Goal: Transaction & Acquisition: Download file/media

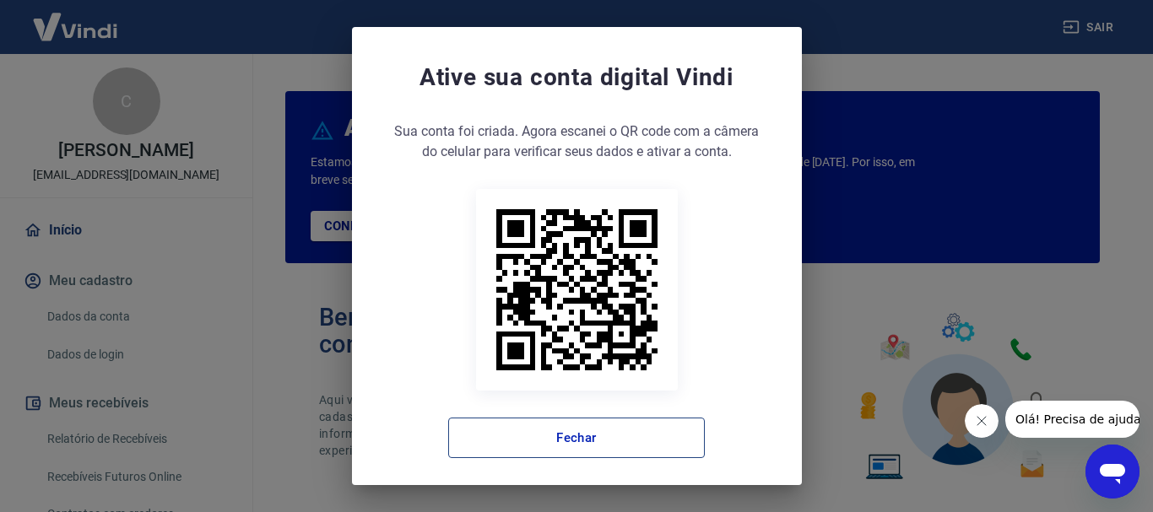
click at [592, 451] on button "Fechar" at bounding box center [576, 438] width 257 height 41
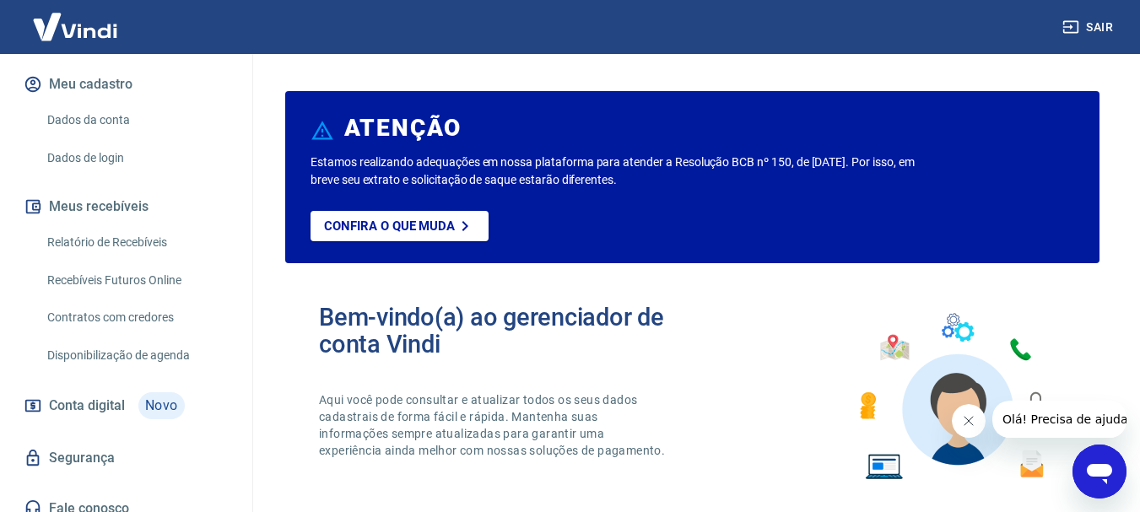
scroll to position [212, 0]
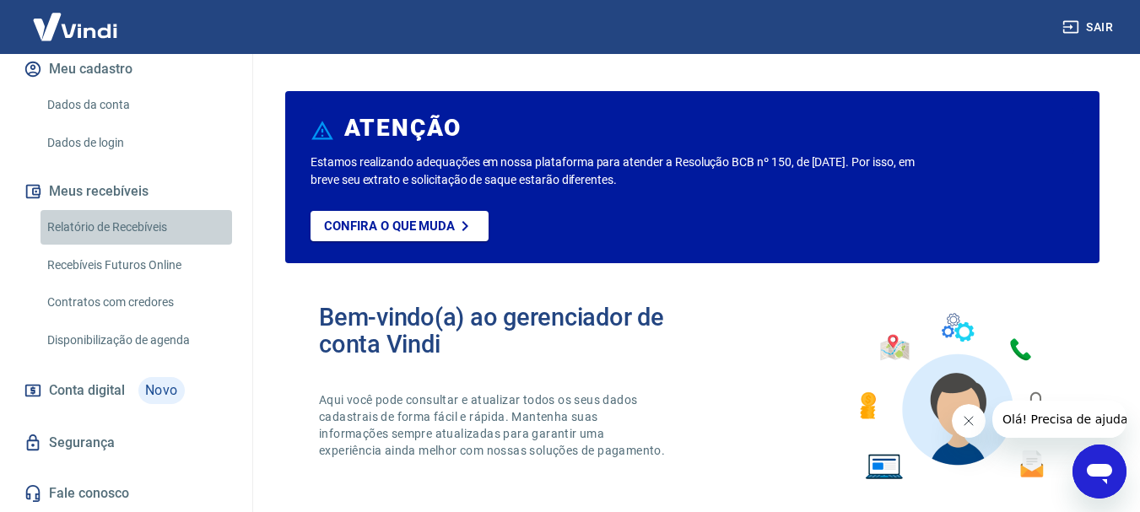
click at [138, 227] on link "Relatório de Recebíveis" at bounding box center [137, 227] width 192 height 35
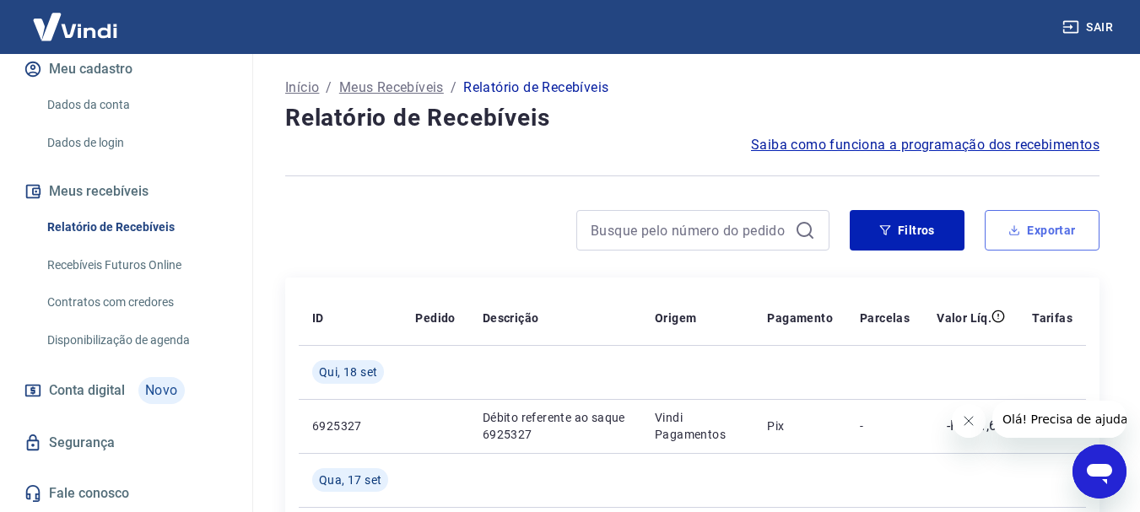
click at [1011, 228] on icon "button" at bounding box center [1015, 231] width 12 height 12
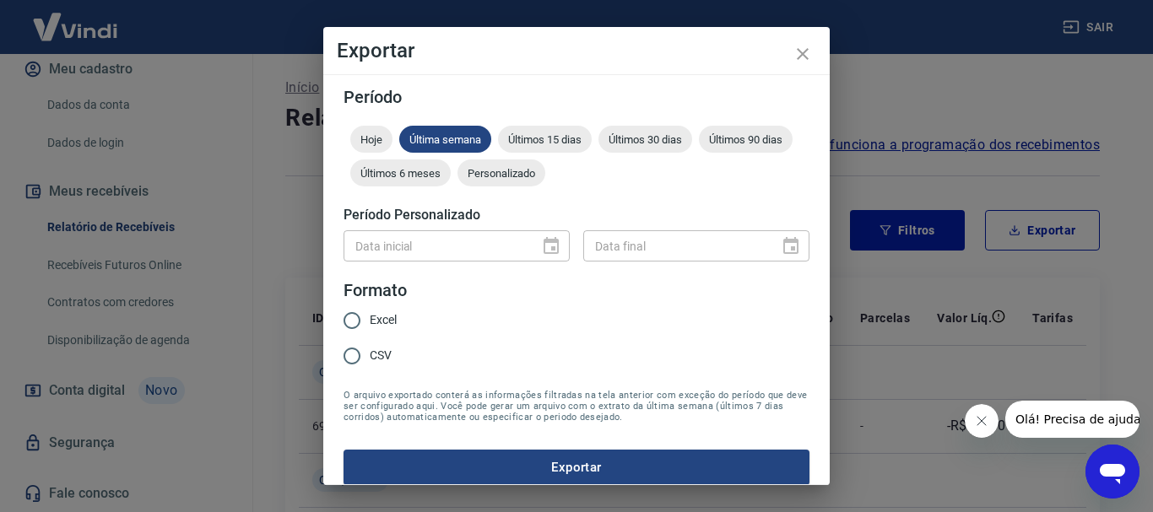
click at [547, 243] on div "Data inicial" at bounding box center [457, 245] width 226 height 31
click at [699, 146] on span "Últimos 90 dias" at bounding box center [746, 139] width 94 height 13
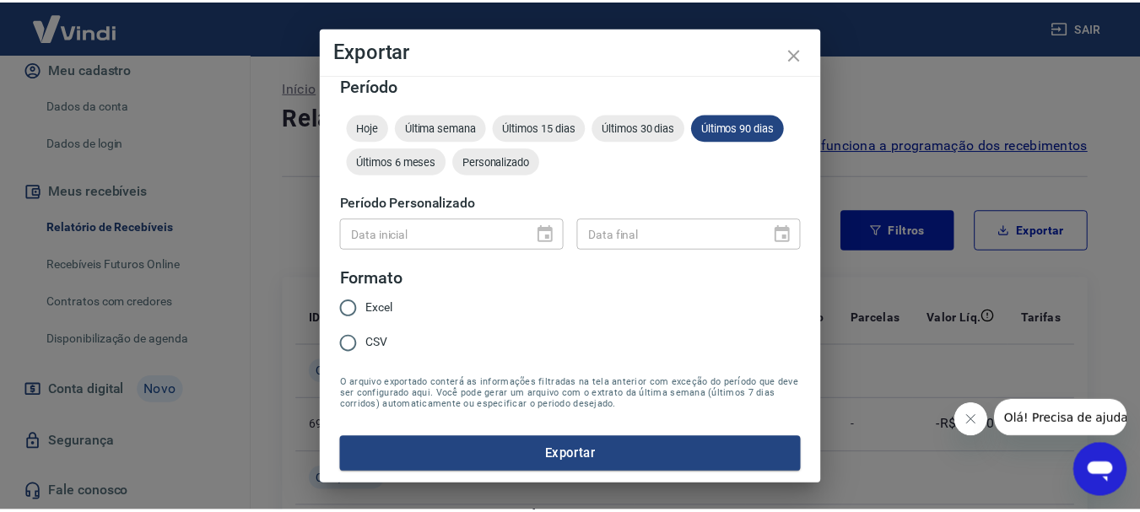
scroll to position [14, 0]
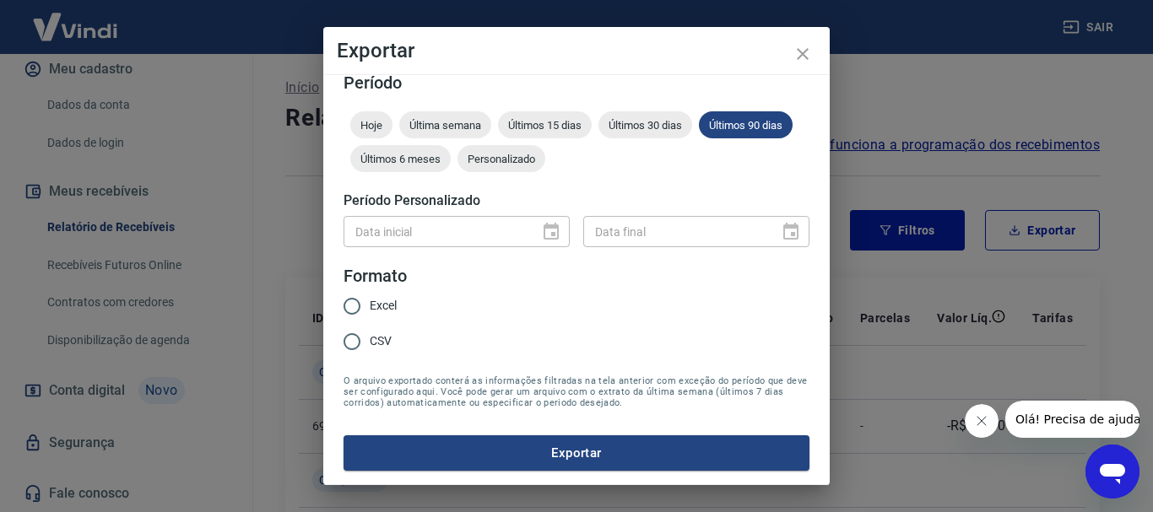
click at [353, 305] on input "Excel" at bounding box center [351, 306] width 35 height 35
radio input "true"
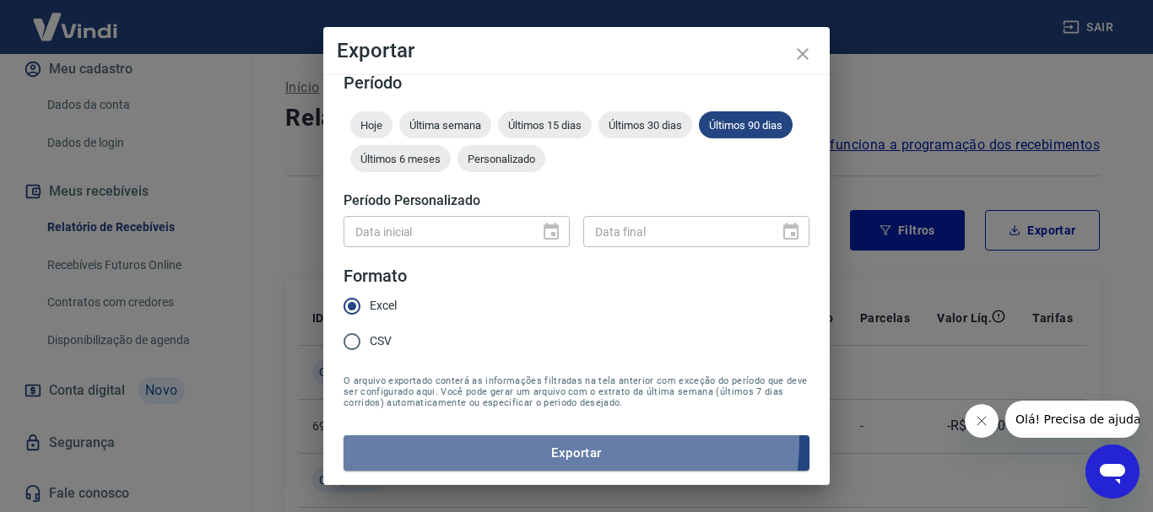
click at [555, 442] on button "Exportar" at bounding box center [577, 453] width 466 height 35
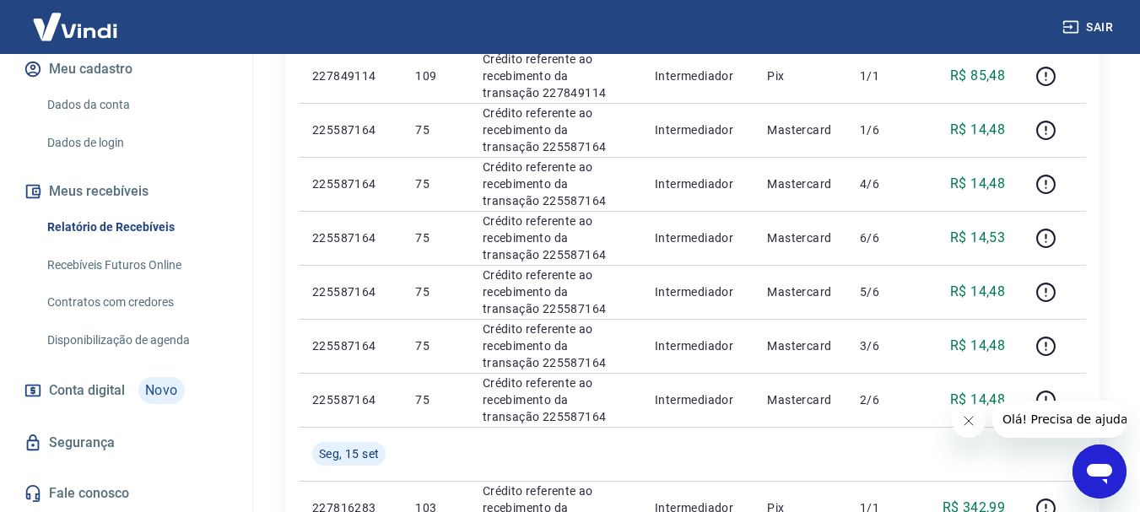
scroll to position [760, 0]
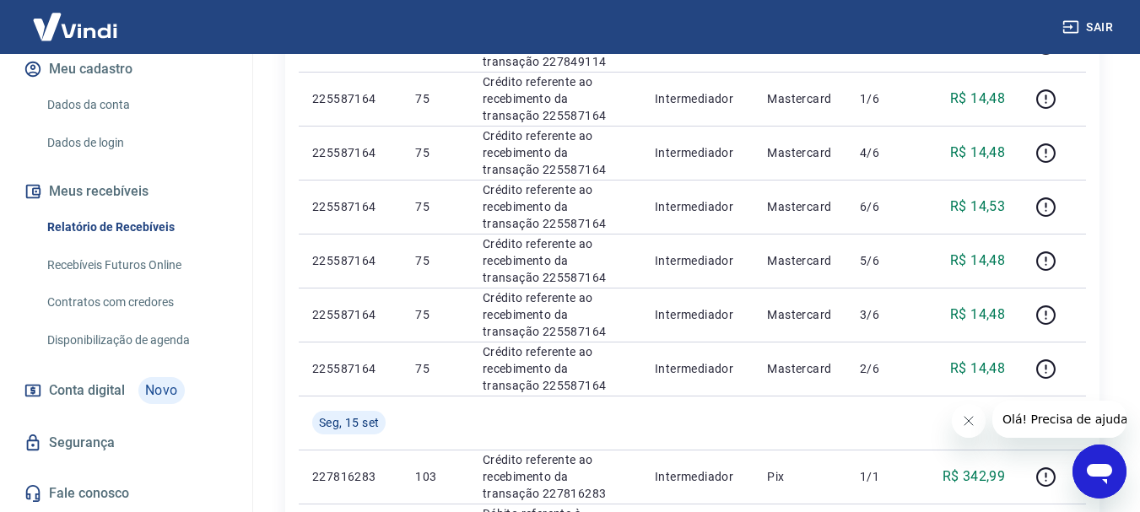
click at [91, 392] on span "Conta digital" at bounding box center [87, 391] width 76 height 24
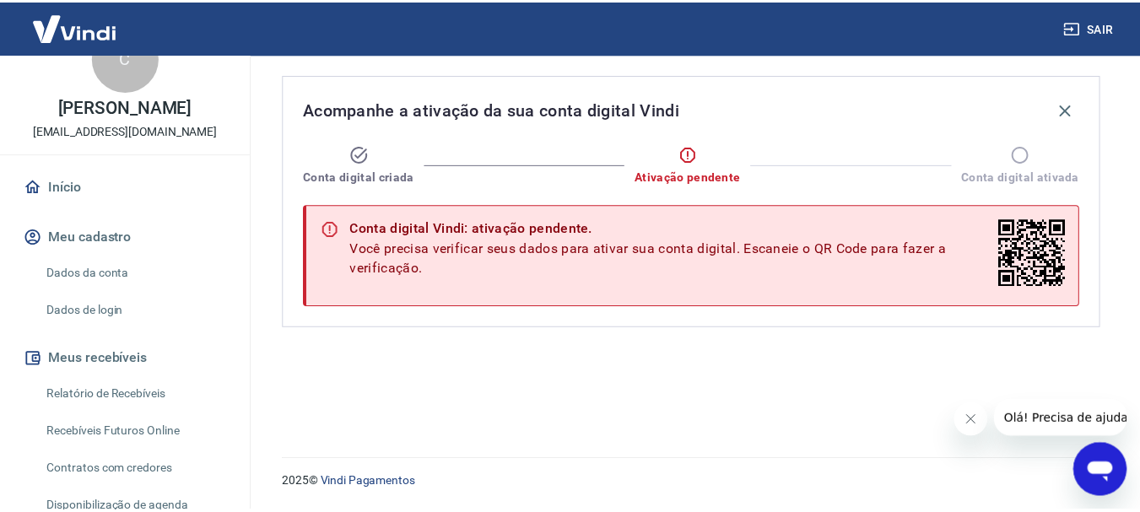
scroll to position [43, 0]
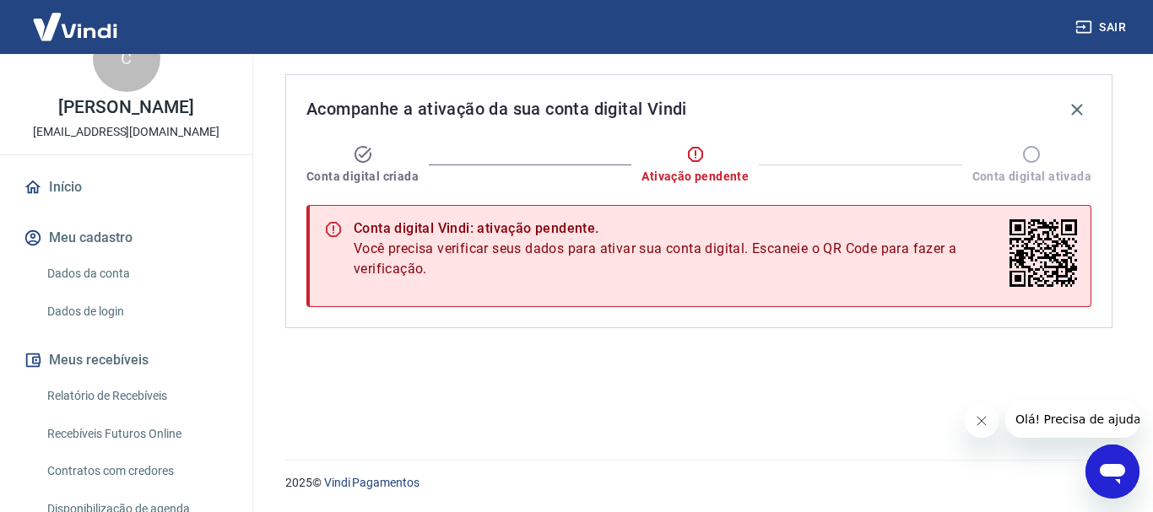
click at [116, 187] on link "Início" at bounding box center [126, 187] width 212 height 37
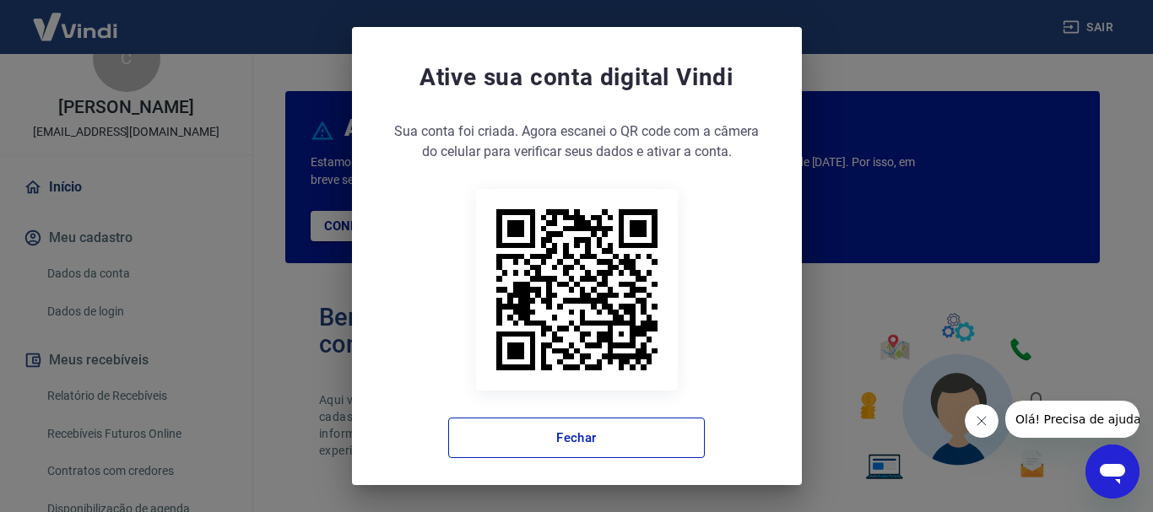
click at [826, 328] on div "Ative sua conta digital [PERSON_NAME] conta foi criada. Agora clique no botão a…" at bounding box center [576, 256] width 1153 height 512
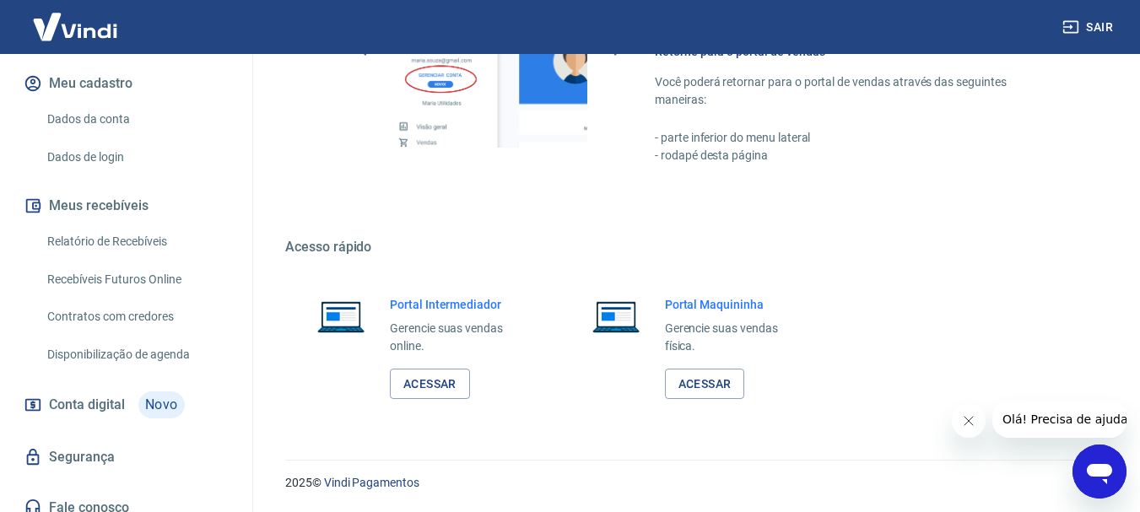
scroll to position [212, 0]
